Goal: Task Accomplishment & Management: Use online tool/utility

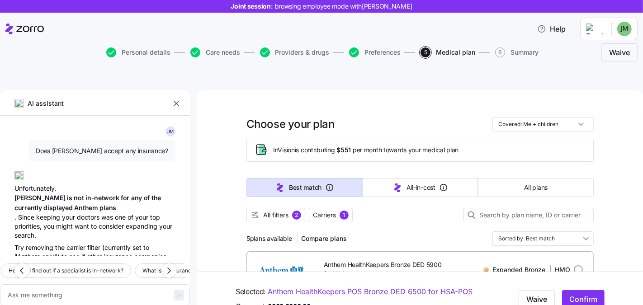
scroll to position [621, 0]
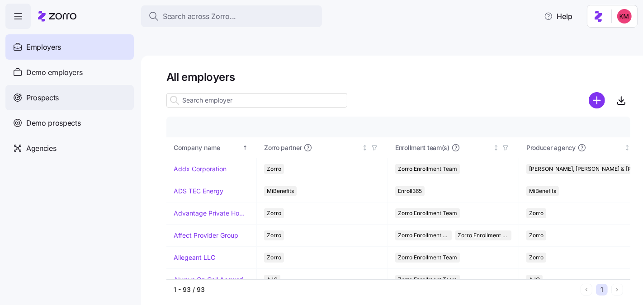
click at [70, 94] on div "Prospects" at bounding box center [69, 97] width 128 height 25
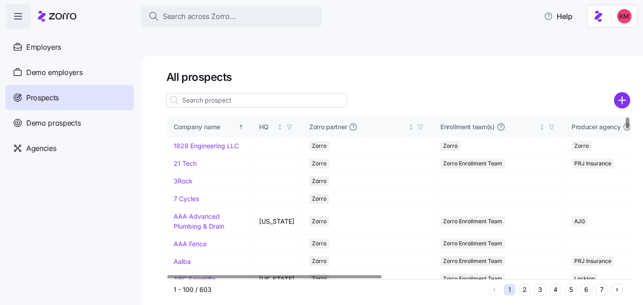
click at [230, 93] on input at bounding box center [256, 100] width 181 height 14
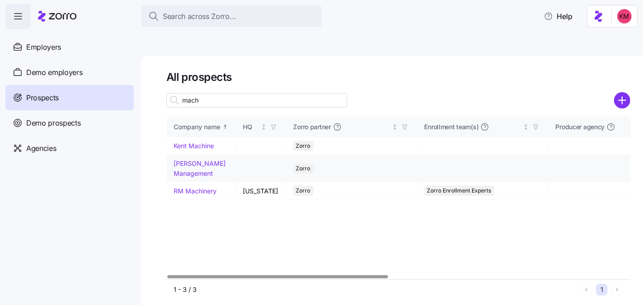
type input "mach"
click at [193, 160] on link "Machell Management" at bounding box center [200, 169] width 52 height 18
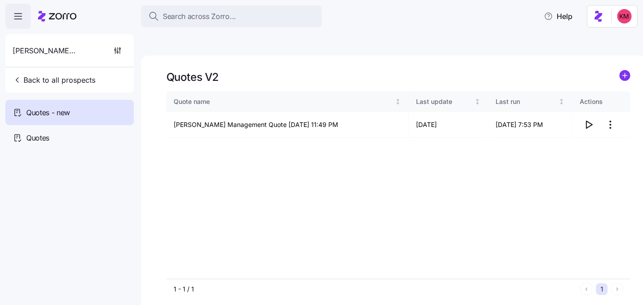
drag, startPoint x: 385, startPoint y: 136, endPoint x: 448, endPoint y: 134, distance: 62.9
click at [386, 136] on div "Quote name Last update Last run Actions Machell Management Quote 09/01/2025 11:…" at bounding box center [398, 185] width 464 height 188
click at [589, 119] on icon "button" at bounding box center [588, 124] width 11 height 11
click at [36, 139] on span "Quotes" at bounding box center [37, 137] width 23 height 11
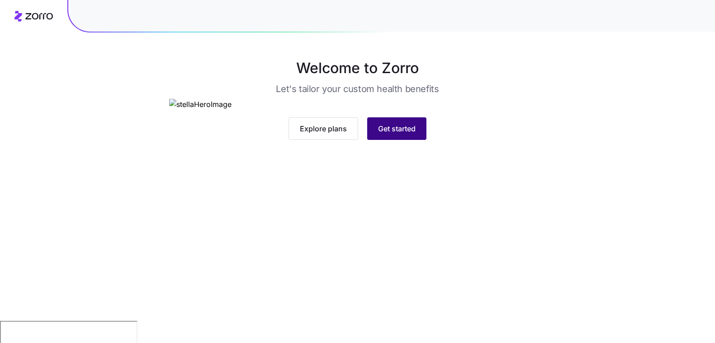
scroll to position [47, 0]
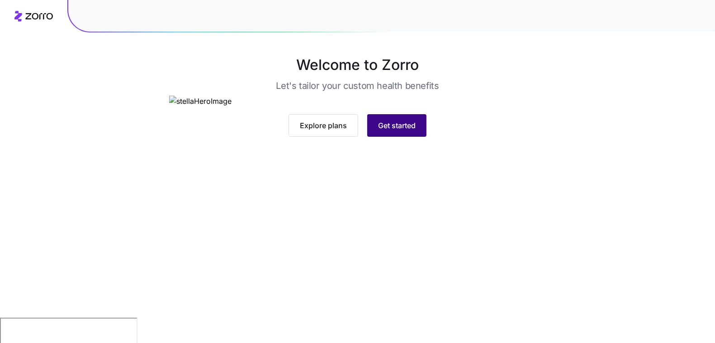
click at [392, 137] on button "Get started" at bounding box center [396, 125] width 59 height 23
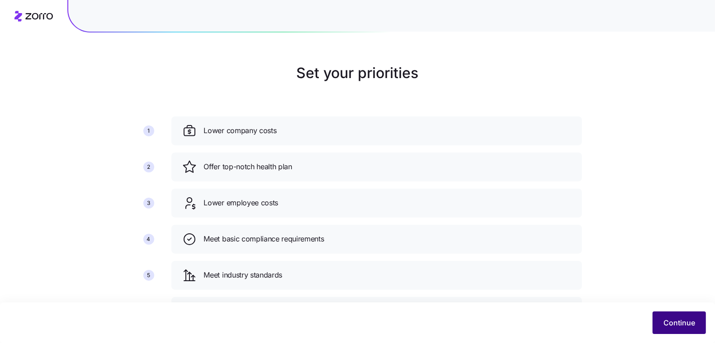
scroll to position [65, 0]
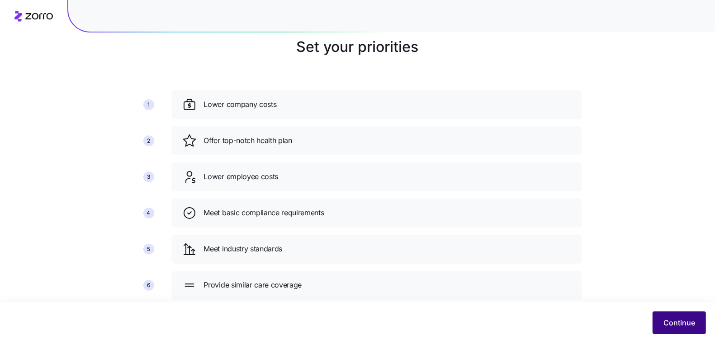
click at [670, 328] on span "Continue" at bounding box center [679, 323] width 32 height 11
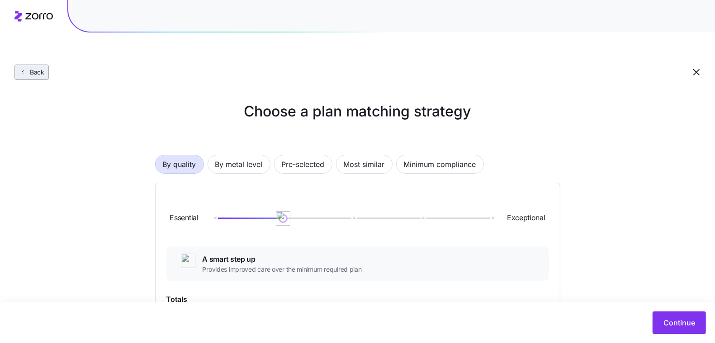
click at [31, 68] on span "Back" at bounding box center [35, 72] width 18 height 9
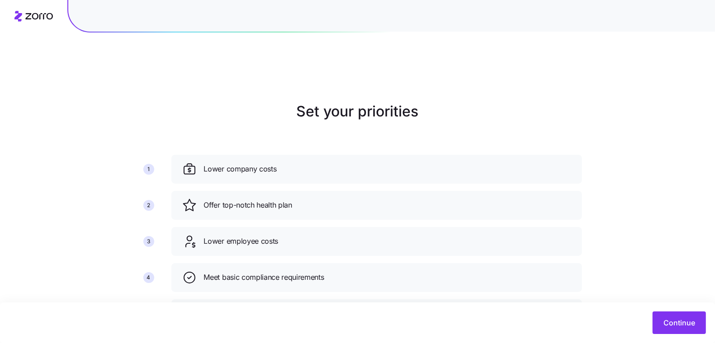
click at [30, 17] on icon at bounding box center [33, 16] width 38 height 11
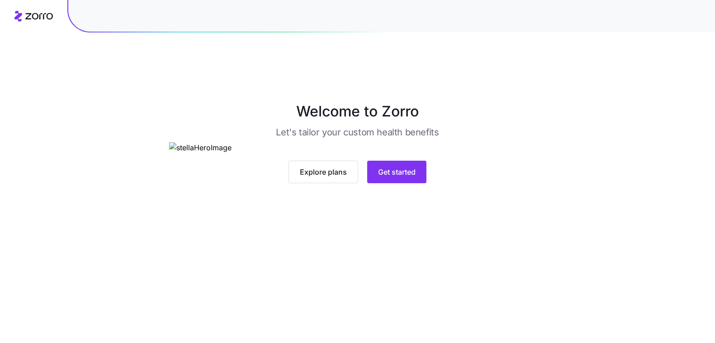
scroll to position [47, 0]
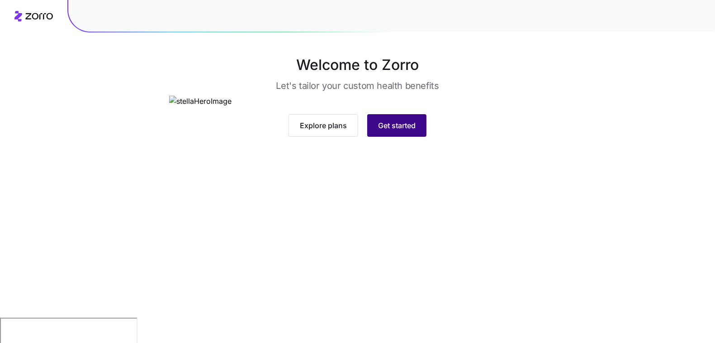
click at [394, 131] on span "Get started" at bounding box center [397, 125] width 38 height 11
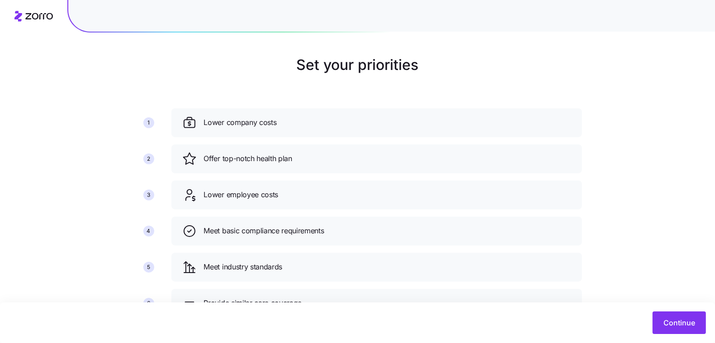
scroll to position [47, 0]
click at [657, 326] on button "Continue" at bounding box center [678, 323] width 53 height 23
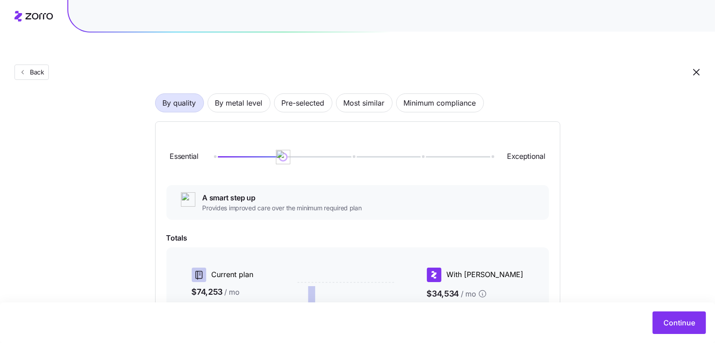
scroll to position [63, 0]
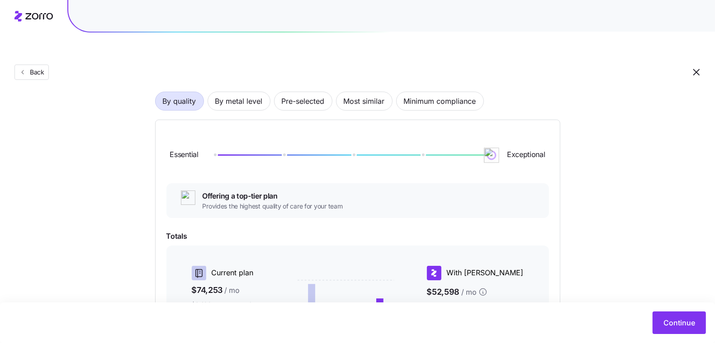
drag, startPoint x: 288, startPoint y: 138, endPoint x: 509, endPoint y: 142, distance: 221.5
click at [509, 142] on div "Essential Exceptional" at bounding box center [357, 155] width 382 height 49
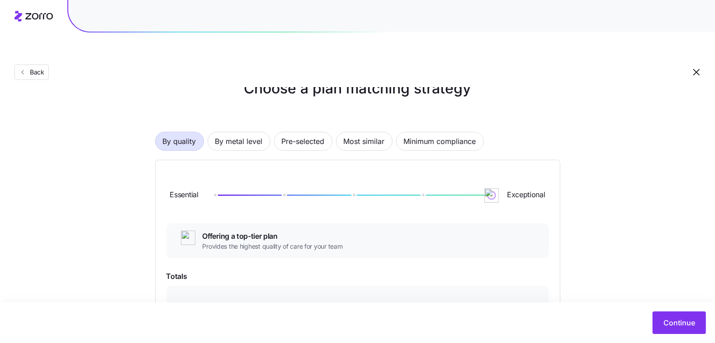
scroll to position [23, 0]
click at [354, 193] on div at bounding box center [352, 195] width 277 height 5
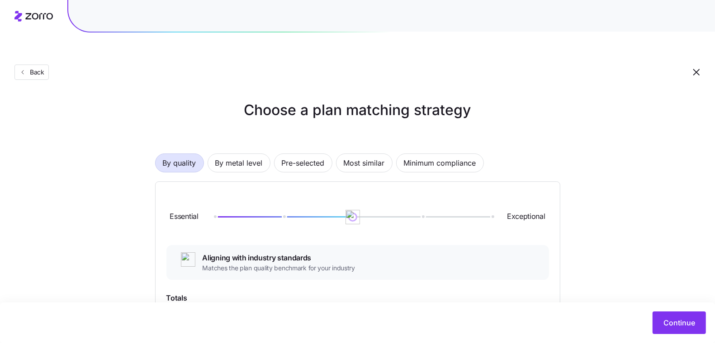
scroll to position [0, 0]
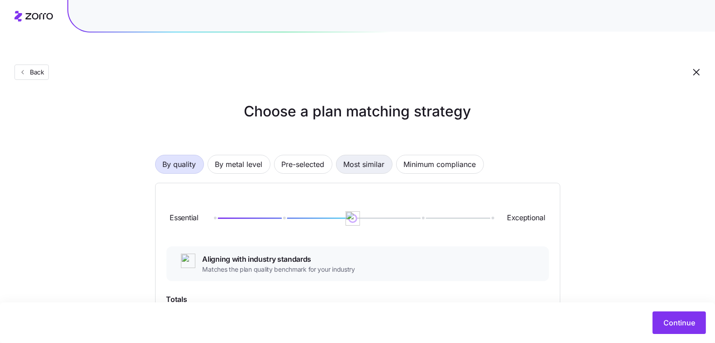
click at [354, 155] on span "Most similar" at bounding box center [363, 164] width 41 height 18
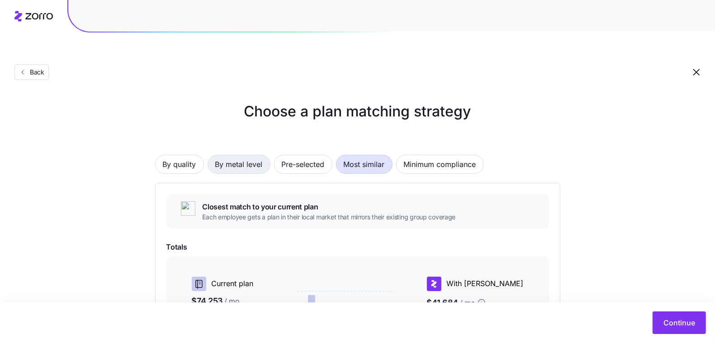
click at [240, 155] on span "By metal level" at bounding box center [238, 164] width 47 height 18
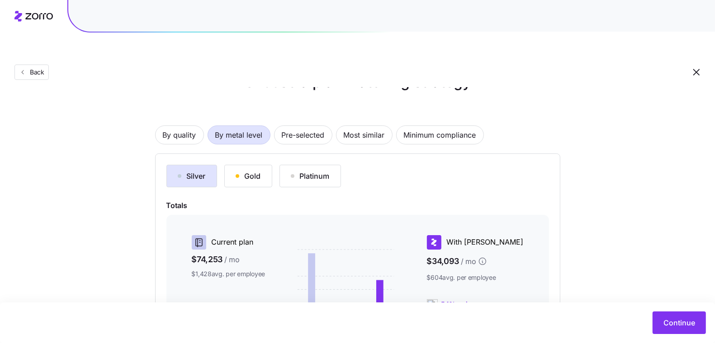
scroll to position [78, 0]
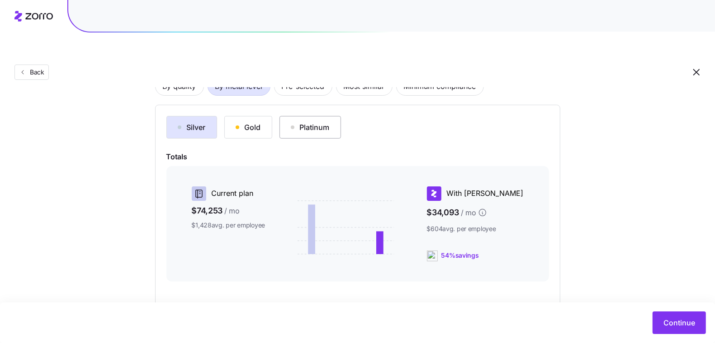
click at [319, 122] on div "Platinum" at bounding box center [310, 127] width 39 height 11
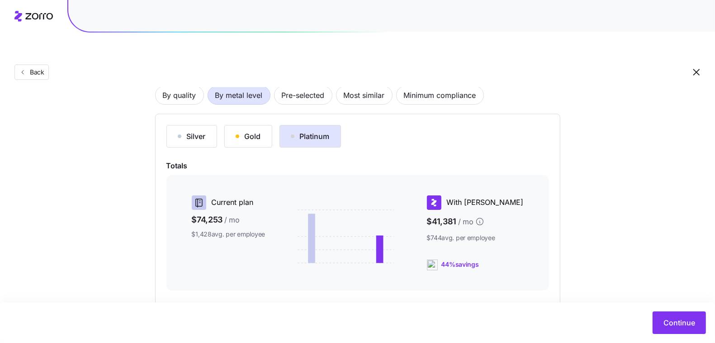
scroll to position [0, 0]
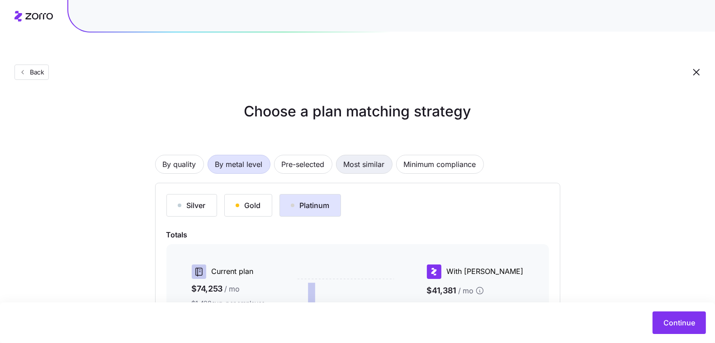
click at [348, 155] on span "Most similar" at bounding box center [363, 164] width 41 height 18
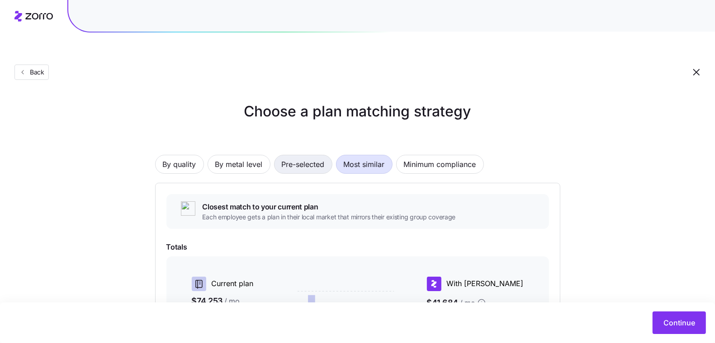
click at [294, 155] on span "Pre-selected" at bounding box center [303, 164] width 43 height 18
click at [251, 202] on span "Use your chosen plans" at bounding box center [329, 207] width 255 height 11
click at [196, 155] on button "By quality" at bounding box center [179, 164] width 49 height 19
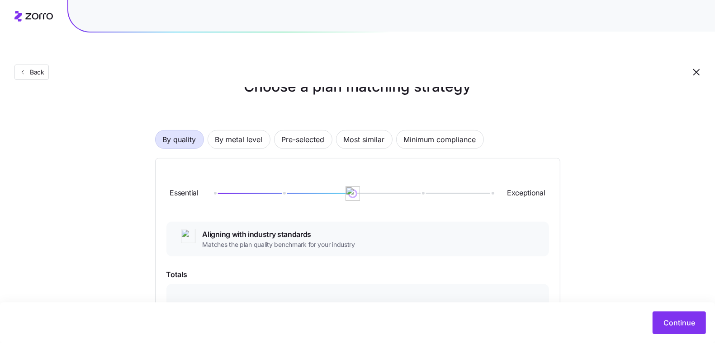
scroll to position [84, 0]
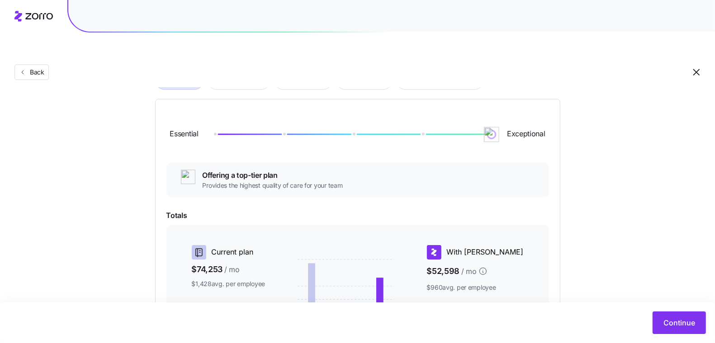
drag, startPoint x: 371, startPoint y: 115, endPoint x: 461, endPoint y: 130, distance: 90.7
click at [502, 118] on div "Essential Exceptional" at bounding box center [357, 134] width 382 height 49
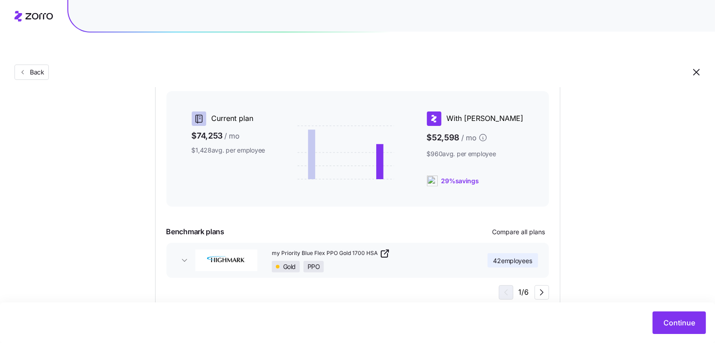
scroll to position [217, 0]
click at [182, 260] on icon "button" at bounding box center [184, 261] width 5 height 2
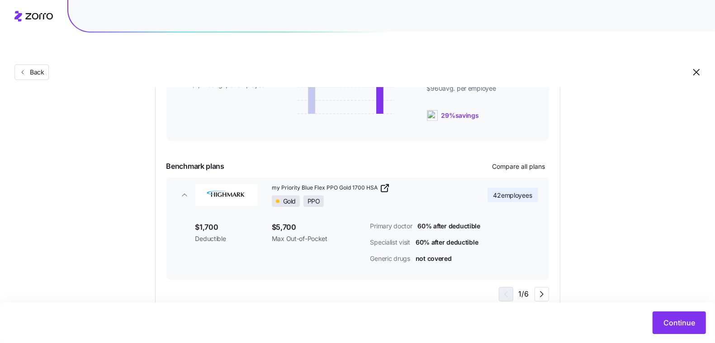
scroll to position [289, 0]
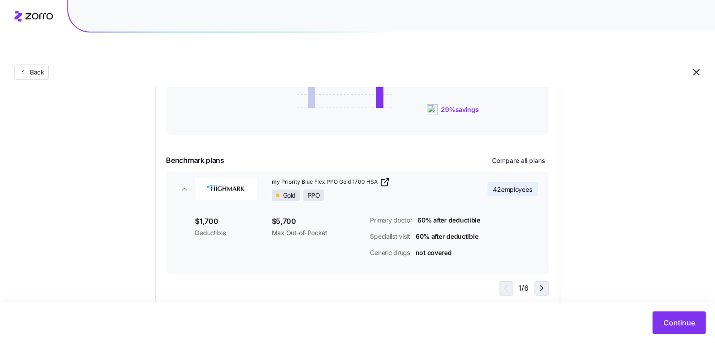
click at [541, 283] on icon "button" at bounding box center [541, 288] width 11 height 11
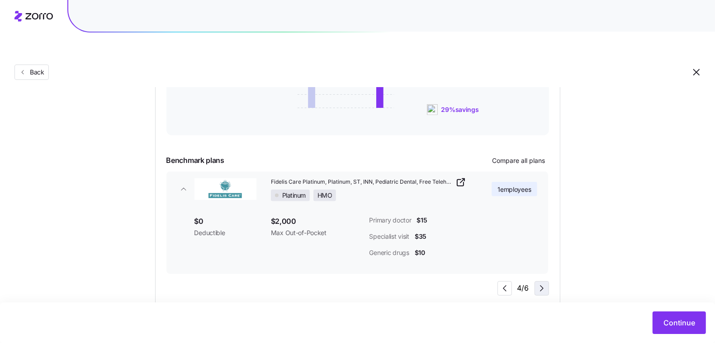
click at [541, 283] on icon "button" at bounding box center [541, 288] width 11 height 11
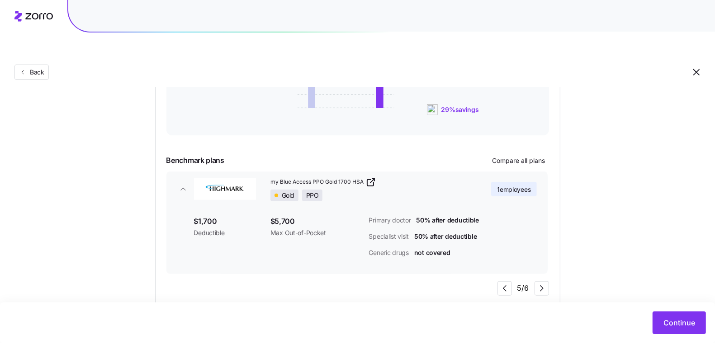
click at [513, 282] on div "5 / 6" at bounding box center [523, 289] width 52 height 14
click at [507, 283] on icon "button" at bounding box center [504, 288] width 11 height 11
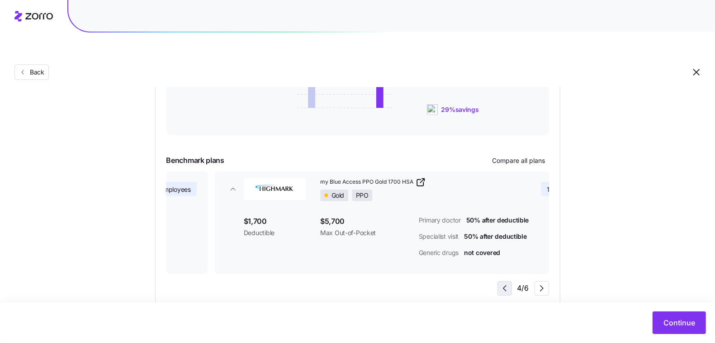
click at [507, 283] on icon "button" at bounding box center [504, 288] width 11 height 11
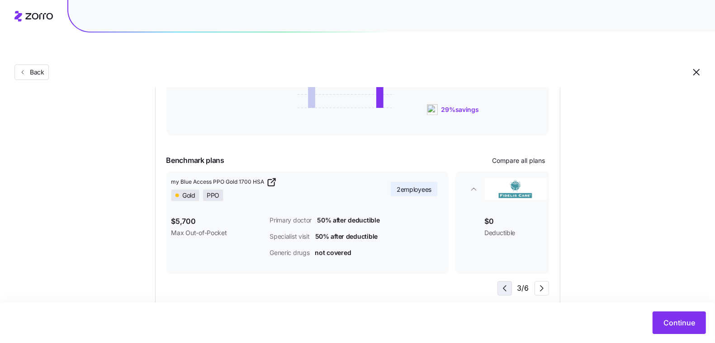
click at [507, 283] on icon "button" at bounding box center [504, 288] width 11 height 11
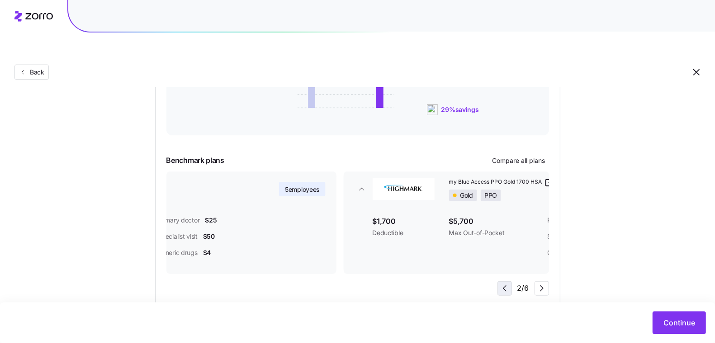
click at [507, 283] on icon "button" at bounding box center [504, 288] width 11 height 11
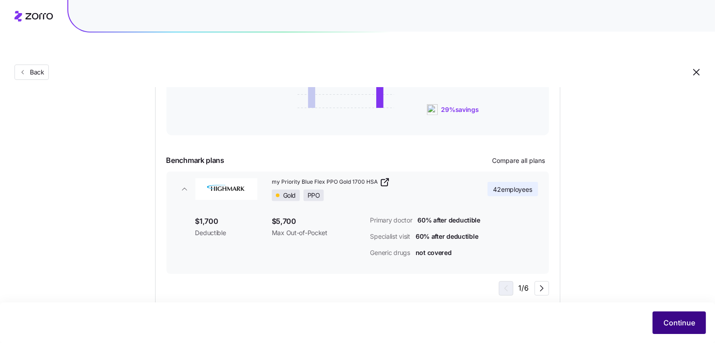
click at [669, 328] on span "Continue" at bounding box center [679, 323] width 32 height 11
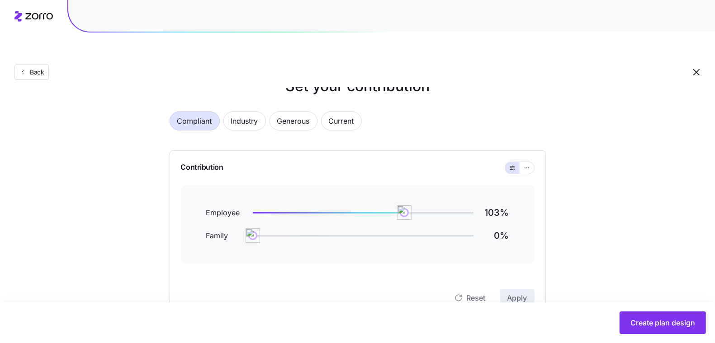
scroll to position [28, 0]
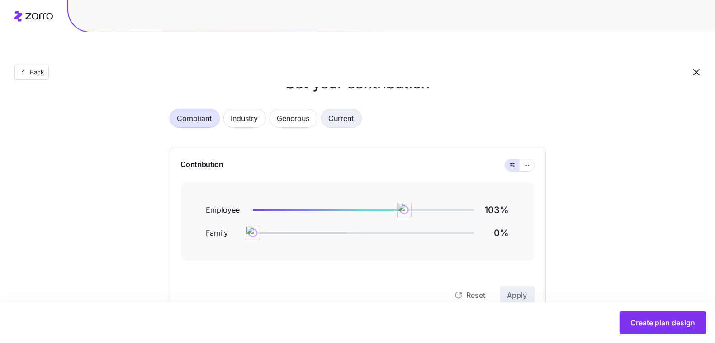
click at [340, 109] on span "Current" at bounding box center [341, 118] width 25 height 18
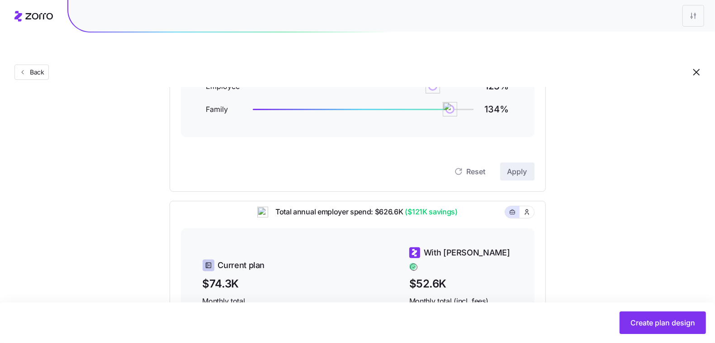
scroll to position [0, 0]
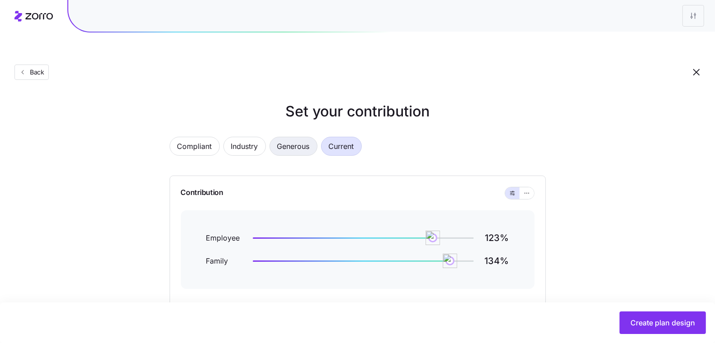
click at [277, 137] on span "Generous" at bounding box center [293, 146] width 33 height 18
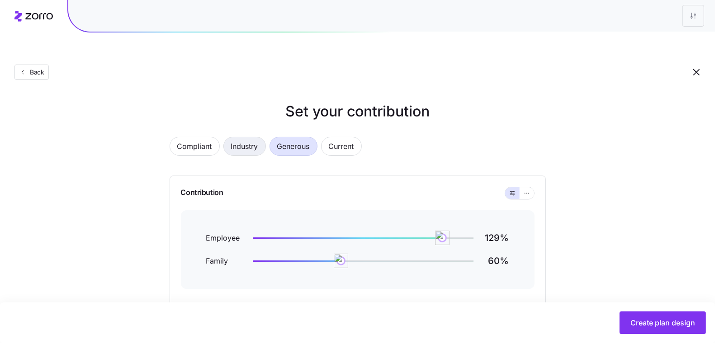
click at [251, 137] on span "Industry" at bounding box center [244, 146] width 27 height 18
click at [202, 137] on span "Compliant" at bounding box center [194, 146] width 35 height 18
click at [245, 137] on span "Industry" at bounding box center [244, 146] width 27 height 18
click at [522, 188] on button "button" at bounding box center [526, 194] width 14 height 12
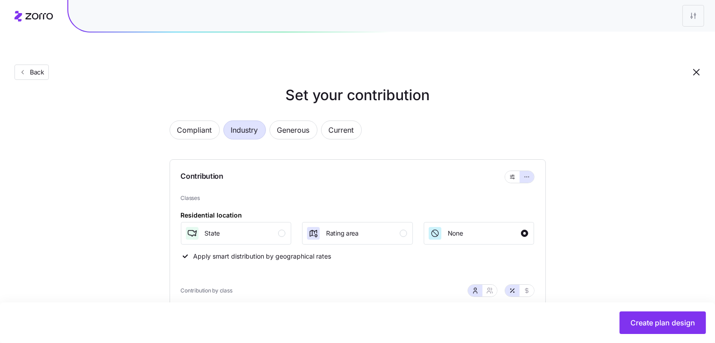
scroll to position [93, 0]
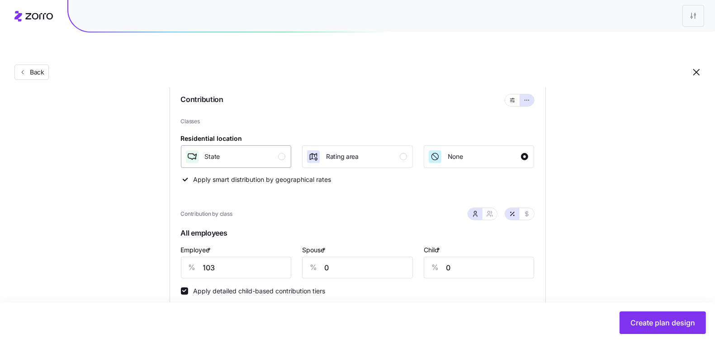
click at [275, 150] on div "State" at bounding box center [235, 157] width 101 height 14
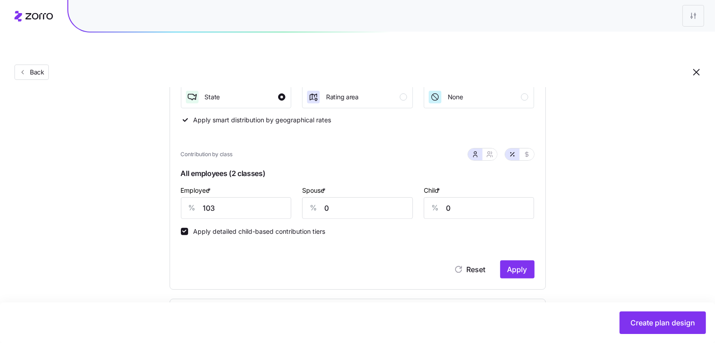
scroll to position [158, 0]
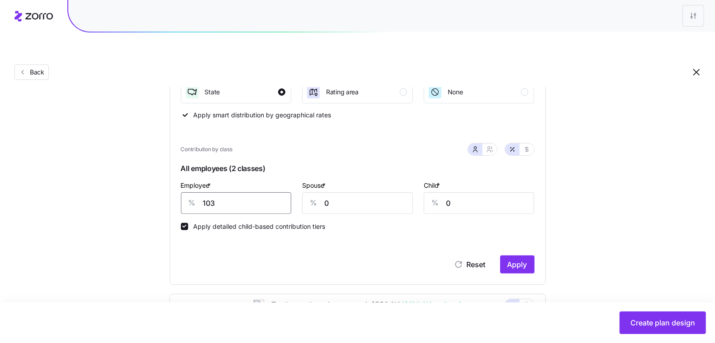
click at [210, 193] on input "103" at bounding box center [236, 204] width 111 height 22
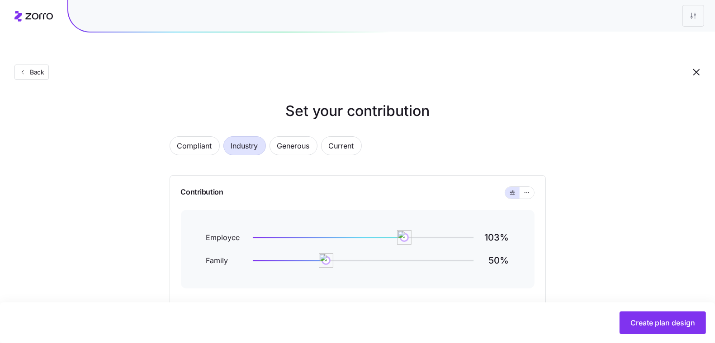
scroll to position [0, 0]
click at [533, 188] on button "button" at bounding box center [526, 194] width 14 height 12
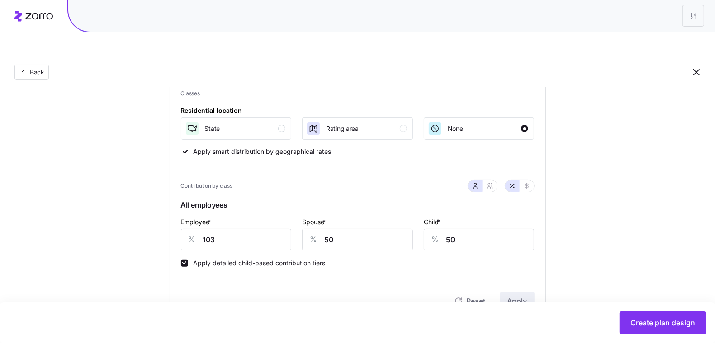
scroll to position [138, 0]
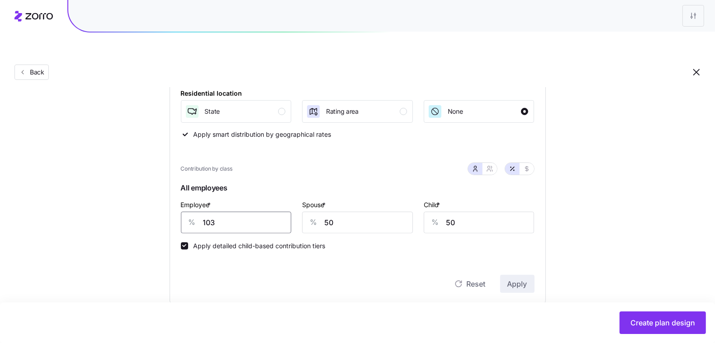
click at [235, 212] on input "103" at bounding box center [236, 223] width 111 height 22
drag, startPoint x: 673, startPoint y: 165, endPoint x: 666, endPoint y: 165, distance: 7.2
click at [673, 165] on div "Set your contribution Compliant Industry Generous Current Contribution Classes …" at bounding box center [357, 270] width 715 height 617
click at [265, 104] on div "State" at bounding box center [235, 111] width 101 height 14
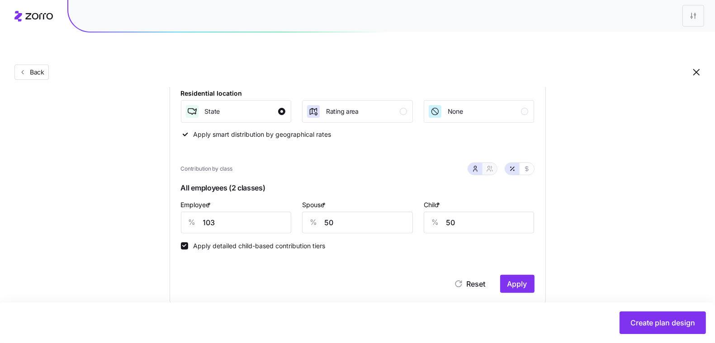
click at [489, 163] on button "button" at bounding box center [489, 169] width 14 height 12
type input "77"
type input "81"
click at [483, 212] on input "69" at bounding box center [515, 223] width 80 height 22
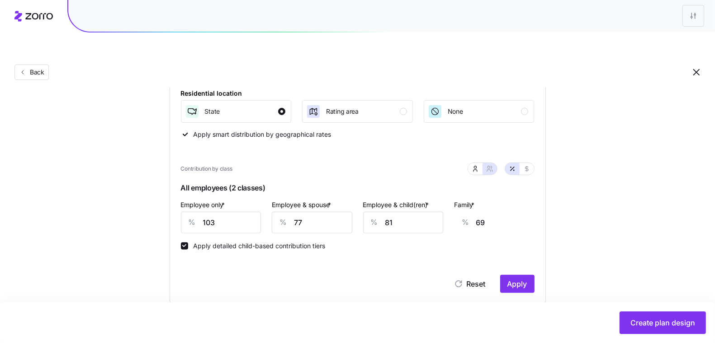
click at [508, 181] on span "All employees (2 classes)" at bounding box center [357, 190] width 353 height 19
click at [233, 212] on input "103" at bounding box center [221, 223] width 80 height 22
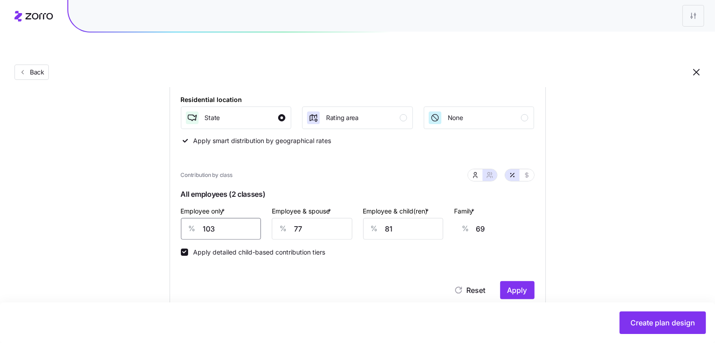
scroll to position [132, 0]
click at [238, 219] on input "103" at bounding box center [221, 230] width 80 height 22
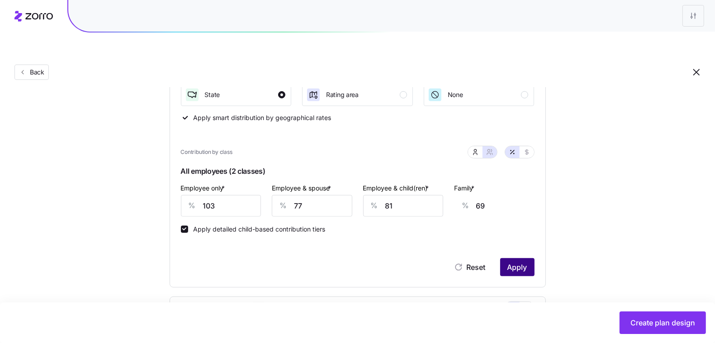
click at [525, 262] on span "Apply" at bounding box center [517, 267] width 20 height 11
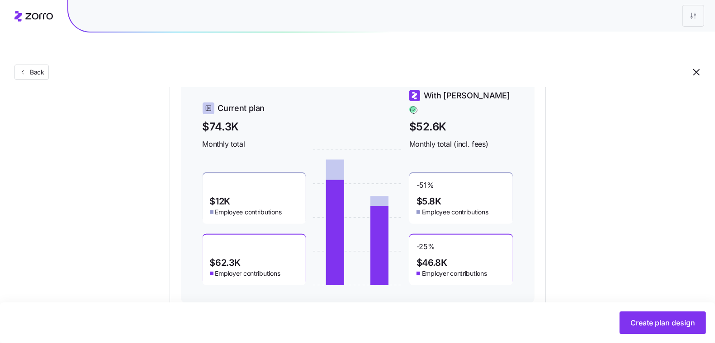
scroll to position [410, 0]
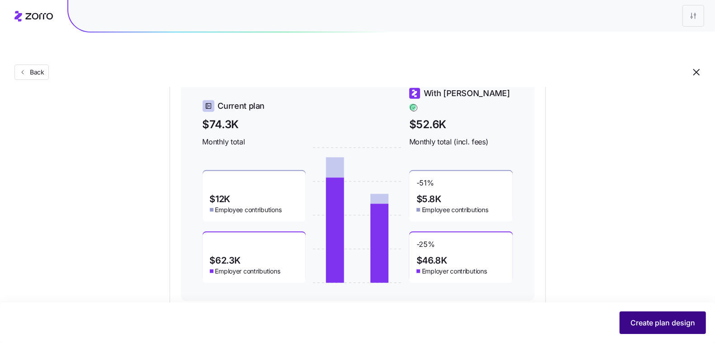
click at [658, 320] on span "Create plan design" at bounding box center [662, 323] width 65 height 11
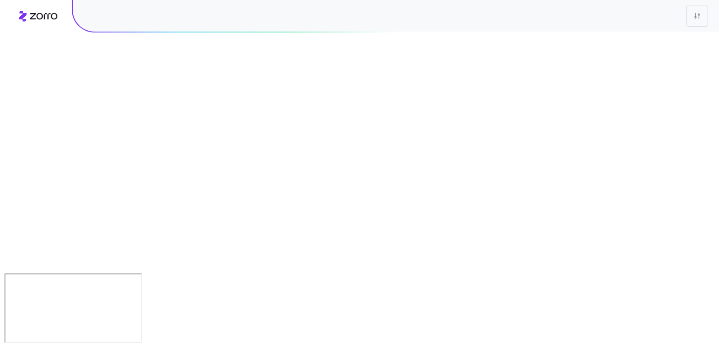
scroll to position [0, 0]
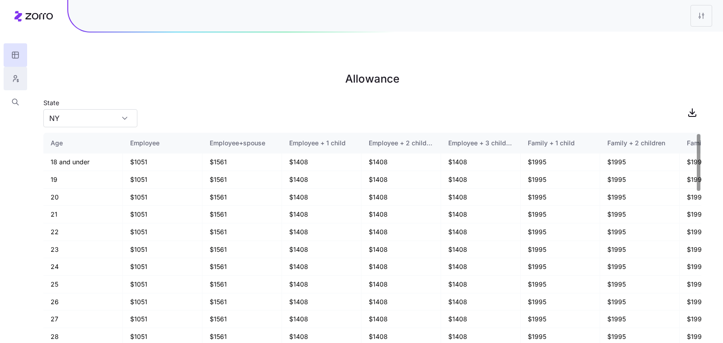
click at [19, 76] on icon "button" at bounding box center [15, 78] width 8 height 9
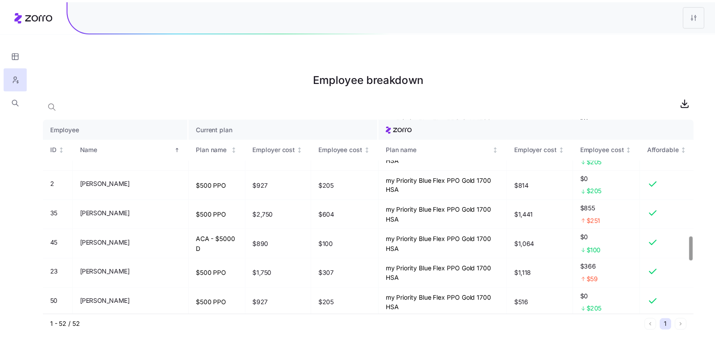
scroll to position [983, 0]
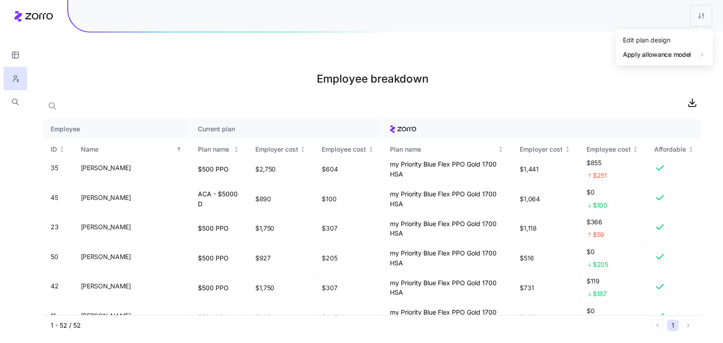
click at [707, 12] on html "Employee breakdown Employee Current plan ID Name Plan name Employer cost Employ…" at bounding box center [361, 217] width 723 height 434
click at [660, 42] on div "Edit plan design" at bounding box center [646, 40] width 47 height 10
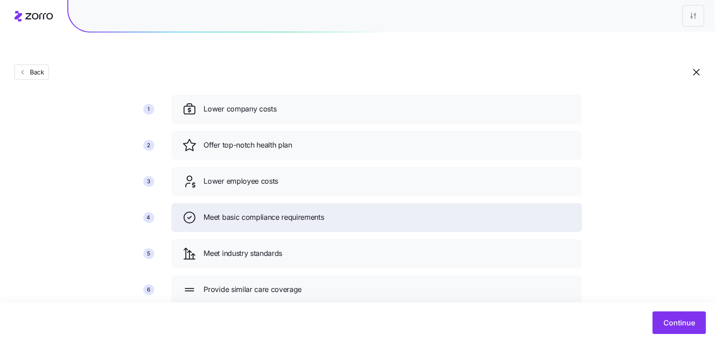
scroll to position [65, 0]
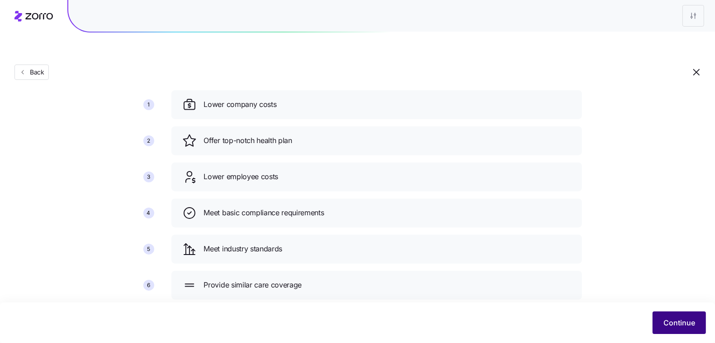
click at [682, 324] on span "Continue" at bounding box center [679, 323] width 32 height 11
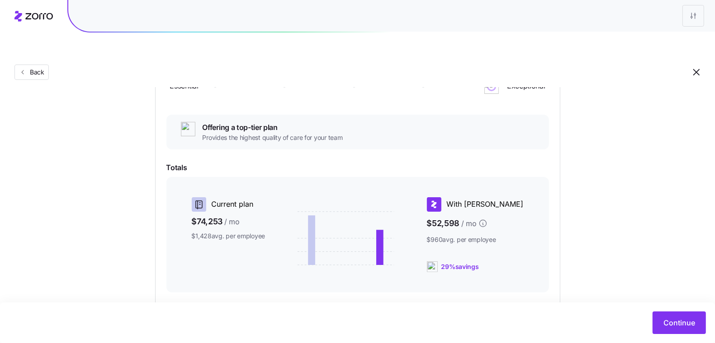
scroll to position [132, 0]
click at [24, 69] on icon "button" at bounding box center [22, 72] width 7 height 7
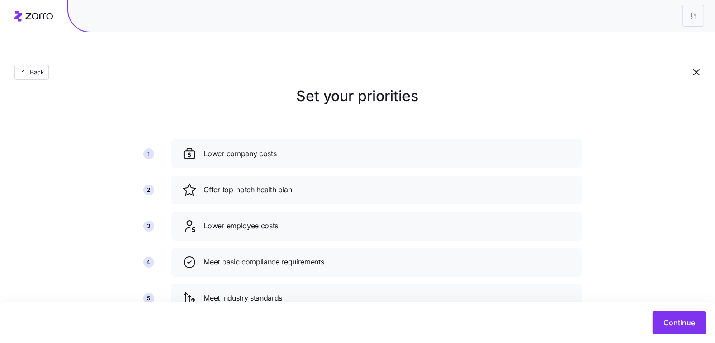
scroll to position [65, 0]
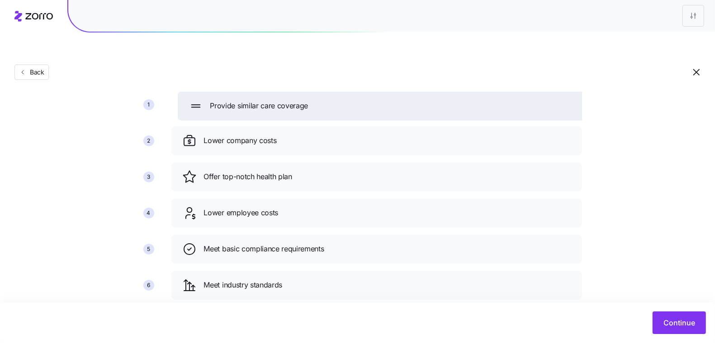
drag, startPoint x: 188, startPoint y: 259, endPoint x: 194, endPoint y: 77, distance: 181.4
click at [194, 99] on icon at bounding box center [195, 106] width 14 height 14
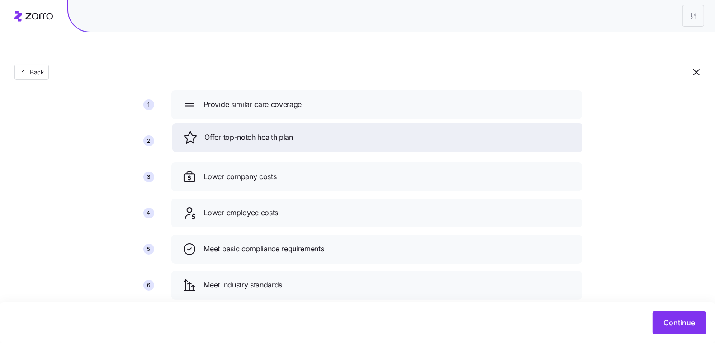
drag, startPoint x: 221, startPoint y: 165, endPoint x: 221, endPoint y: 126, distance: 39.3
click at [221, 126] on div "Offer top-notch health plan" at bounding box center [377, 137] width 410 height 29
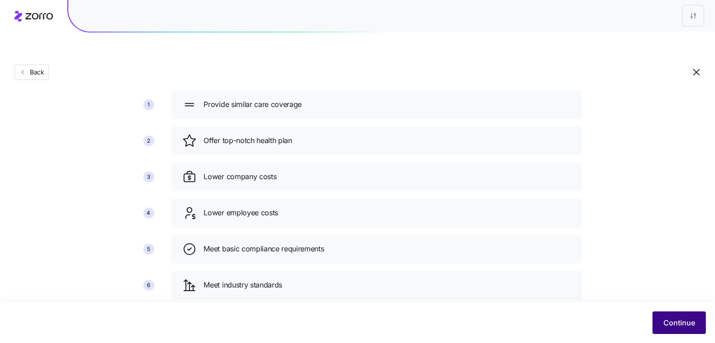
click at [666, 328] on span "Continue" at bounding box center [679, 323] width 32 height 11
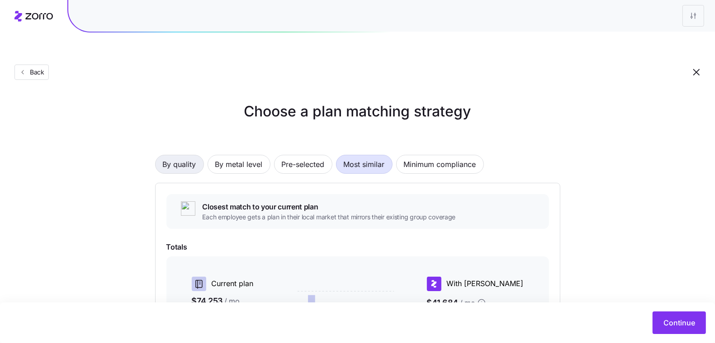
click at [176, 155] on span "By quality" at bounding box center [179, 164] width 33 height 18
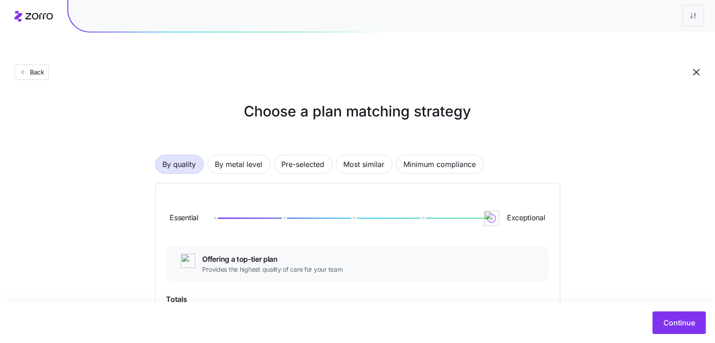
drag, startPoint x: 215, startPoint y: 198, endPoint x: 533, endPoint y: 201, distance: 318.2
click at [533, 201] on div "Essential Exceptional" at bounding box center [357, 218] width 382 height 49
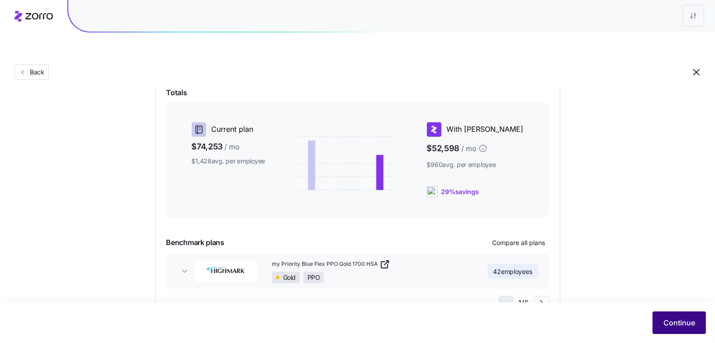
click at [686, 325] on span "Continue" at bounding box center [679, 323] width 32 height 11
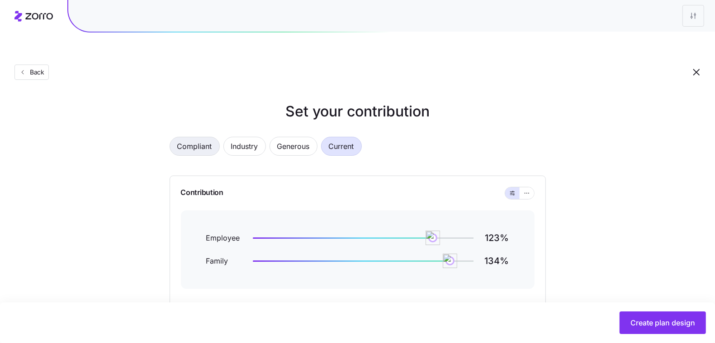
click at [198, 137] on span "Compliant" at bounding box center [194, 146] width 35 height 18
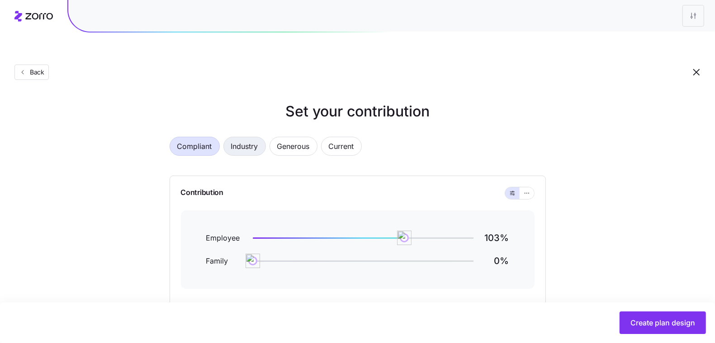
click at [255, 137] on span "Industry" at bounding box center [244, 146] width 27 height 18
click at [523, 188] on icon "button" at bounding box center [526, 193] width 6 height 11
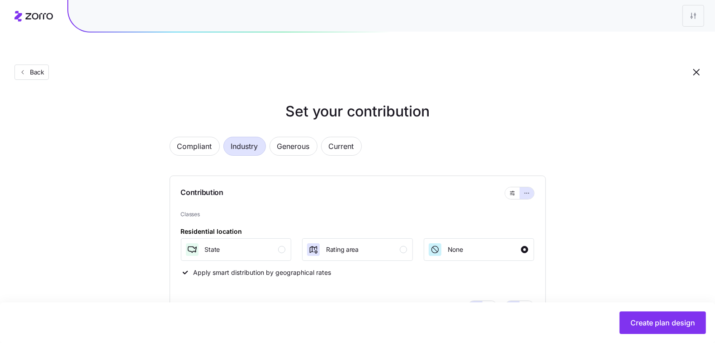
scroll to position [84, 0]
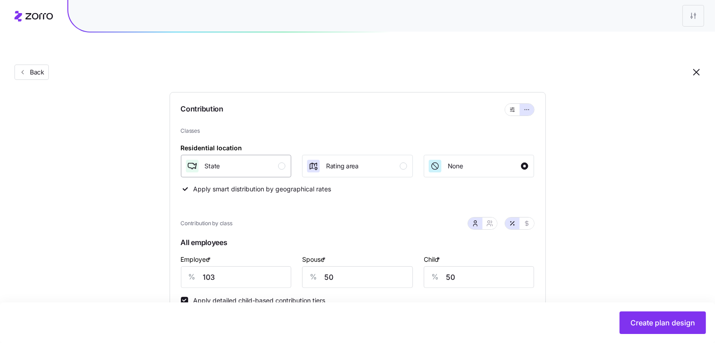
click at [283, 163] on div "button" at bounding box center [281, 166] width 7 height 7
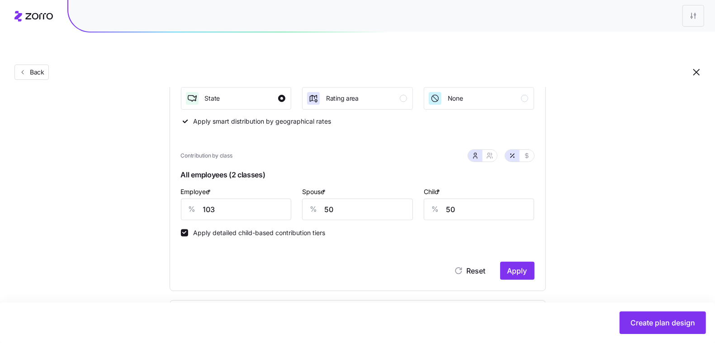
scroll to position [152, 0]
click at [493, 151] on icon "button" at bounding box center [489, 154] width 7 height 7
type input "77"
type input "81"
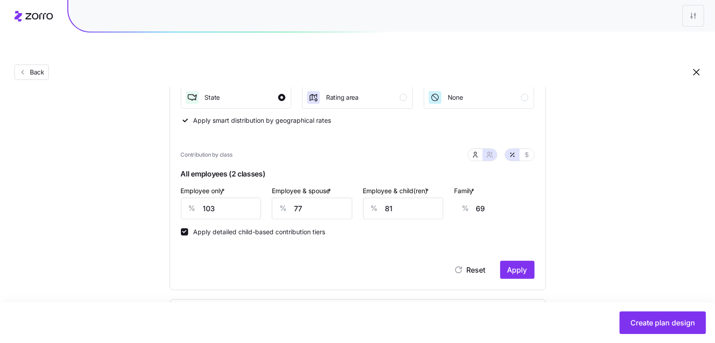
click at [477, 198] on input "69" at bounding box center [515, 209] width 80 height 22
click at [483, 198] on input "69" at bounding box center [515, 209] width 80 height 22
click at [184, 229] on input "Apply detailed child-based contribution tiers" at bounding box center [184, 232] width 7 height 7
checkbox input "true"
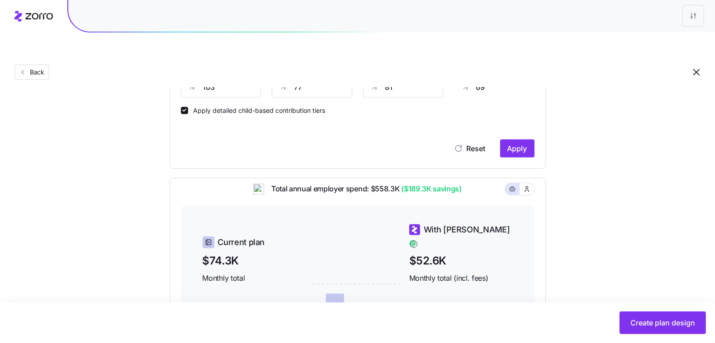
scroll to position [325, 0]
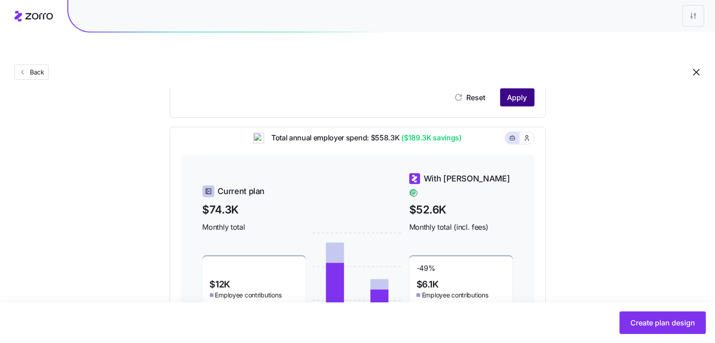
click at [527, 89] on button "Apply" at bounding box center [517, 98] width 34 height 18
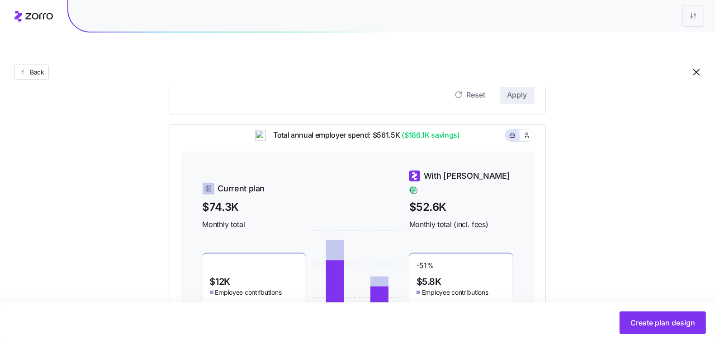
scroll to position [327, 0]
click at [527, 134] on icon "button" at bounding box center [527, 136] width 4 height 5
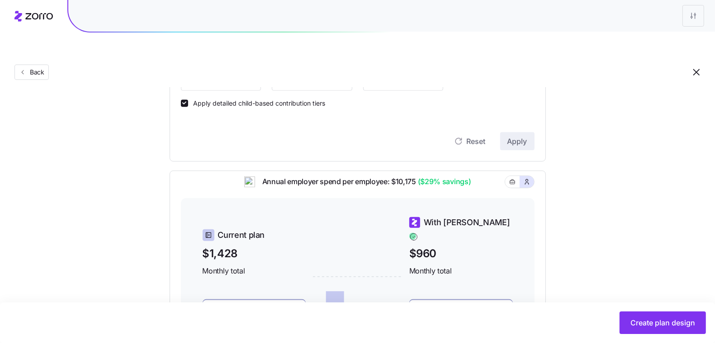
scroll to position [249, 0]
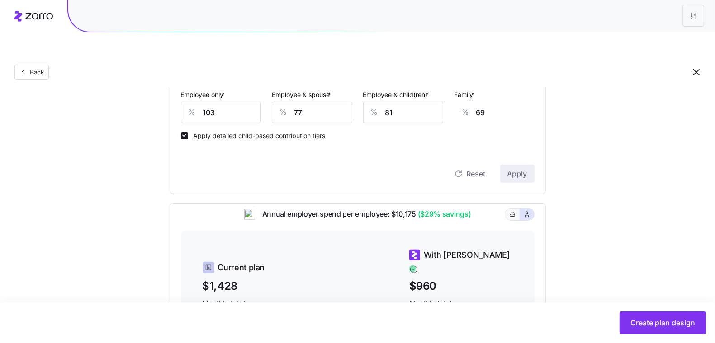
click at [513, 211] on span "button" at bounding box center [511, 214] width 7 height 7
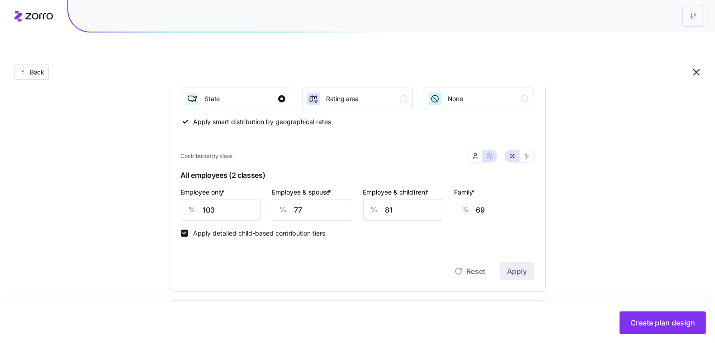
scroll to position [347, 0]
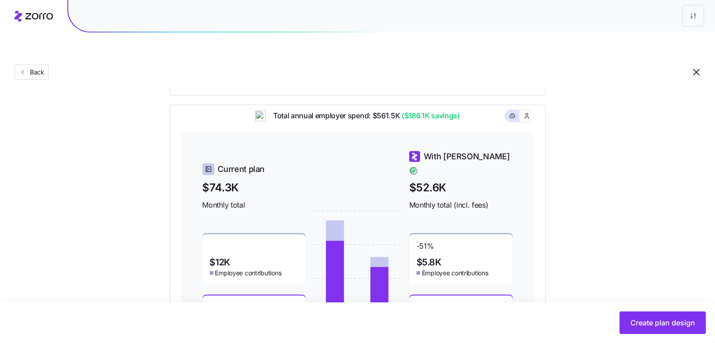
click at [638, 332] on button "Create plan design" at bounding box center [662, 323] width 86 height 23
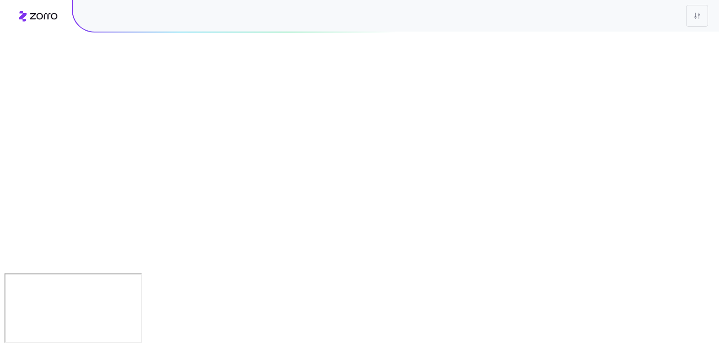
scroll to position [0, 0]
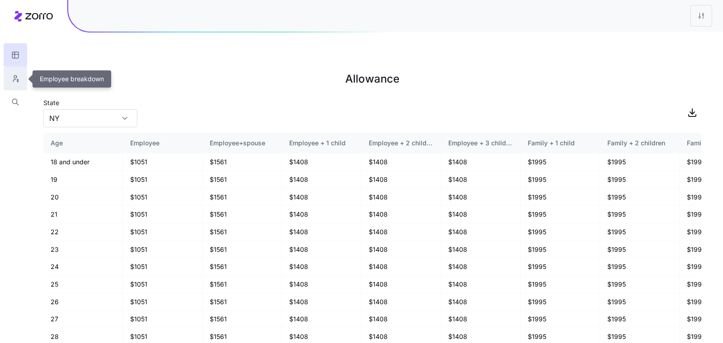
click at [19, 80] on button "button" at bounding box center [16, 79] width 24 height 24
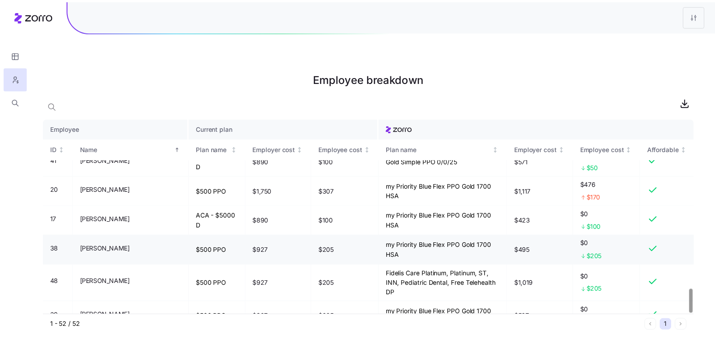
scroll to position [1377, 0]
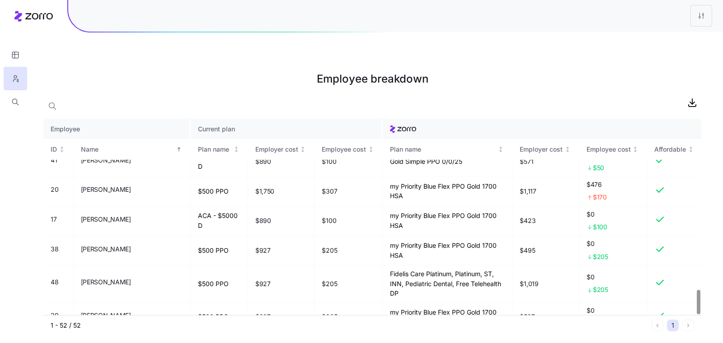
drag, startPoint x: 23, startPoint y: 56, endPoint x: 632, endPoint y: 71, distance: 608.9
click at [23, 56] on button "button" at bounding box center [16, 55] width 24 height 24
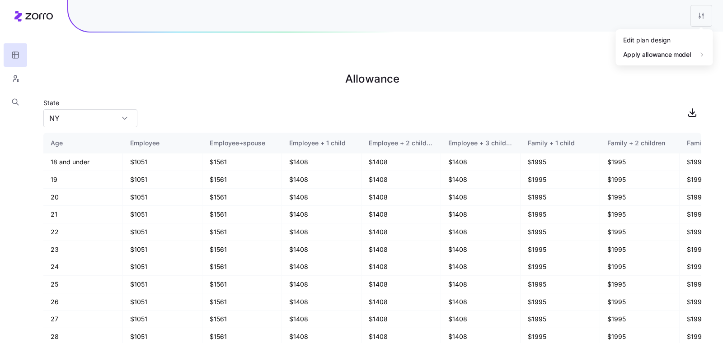
click at [696, 15] on html "Allowance State [US_STATE] Age Employee Employee+spouse Employee + 1 child Empl…" at bounding box center [361, 217] width 723 height 434
click at [668, 39] on div "Edit plan design" at bounding box center [646, 40] width 47 height 10
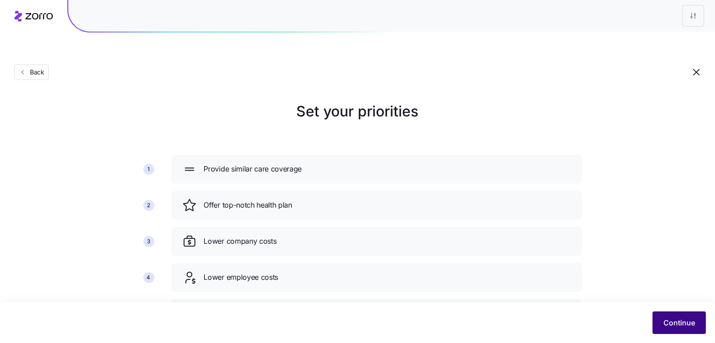
click at [684, 328] on span "Continue" at bounding box center [679, 323] width 32 height 11
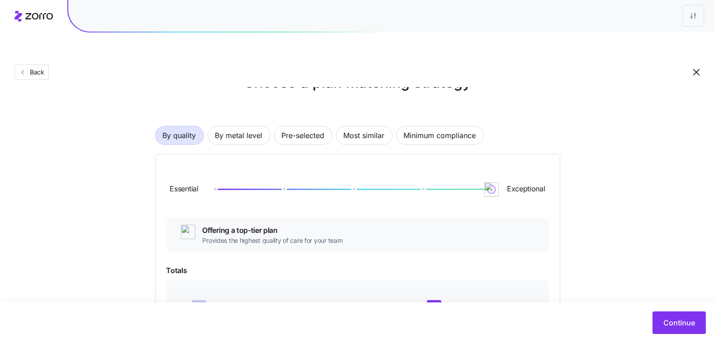
scroll to position [173, 0]
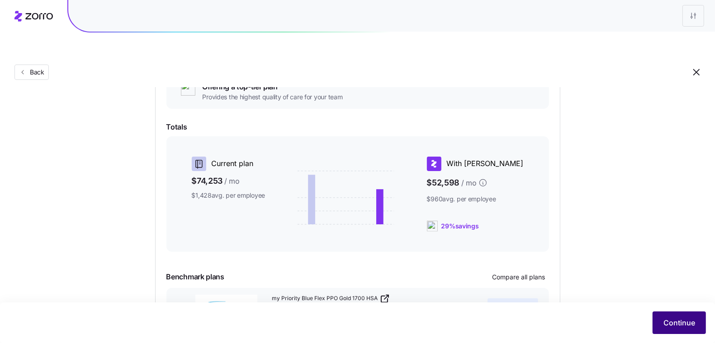
click at [675, 321] on span "Continue" at bounding box center [679, 323] width 32 height 11
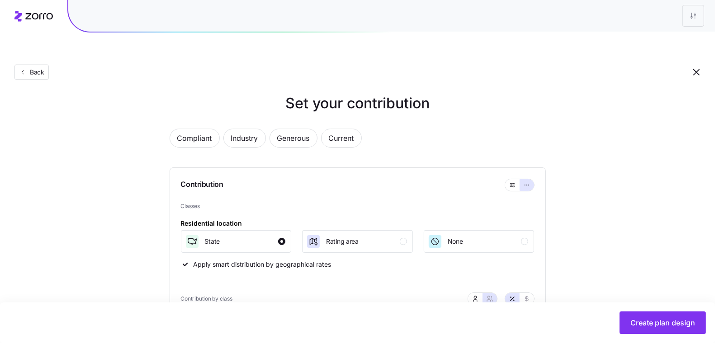
scroll to position [63, 0]
